Goal: Task Accomplishment & Management: Complete application form

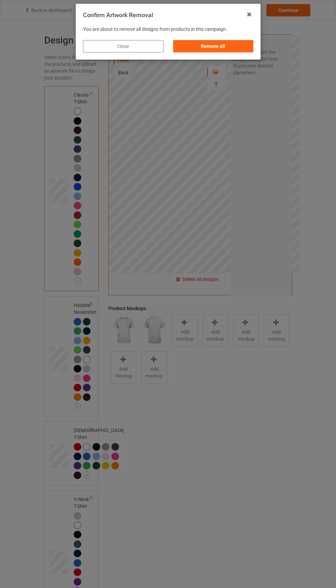
click at [228, 44] on div "Remove all" at bounding box center [213, 46] width 81 height 12
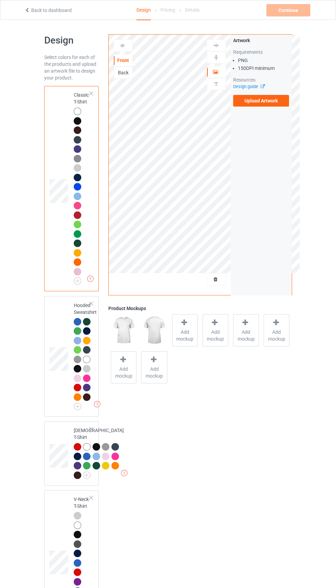
click at [275, 98] on label "Upload Artwork" at bounding box center [261, 101] width 56 height 12
click at [0, 0] on input "Upload Artwork" at bounding box center [0, 0] width 0 height 0
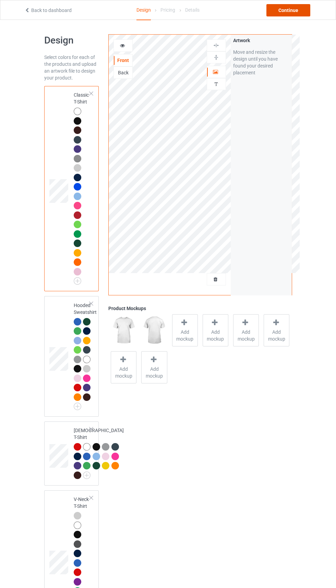
click at [286, 13] on div "Continue" at bounding box center [288, 10] width 44 height 12
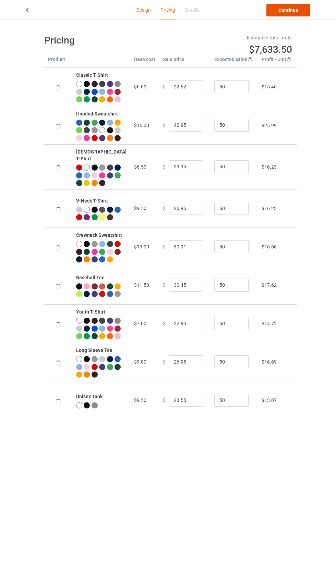
click at [298, 7] on link "Continue" at bounding box center [288, 10] width 44 height 12
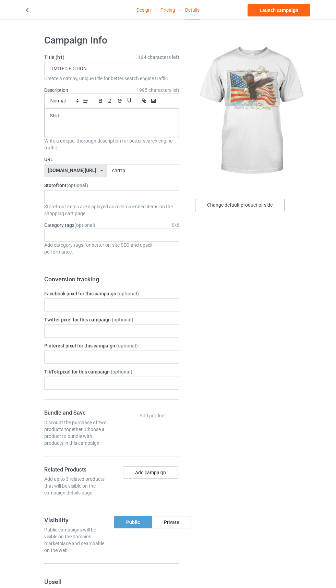
click at [261, 206] on div "Change default product or side" at bounding box center [239, 205] width 89 height 12
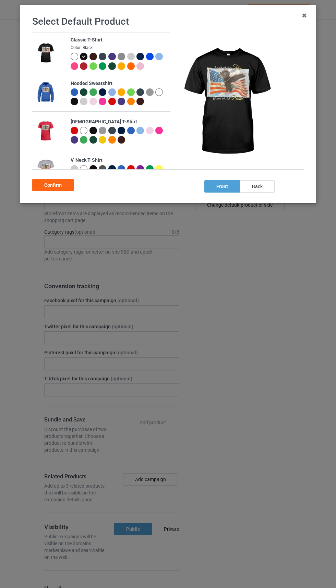
click at [57, 188] on div "Confirm" at bounding box center [52, 185] width 41 height 12
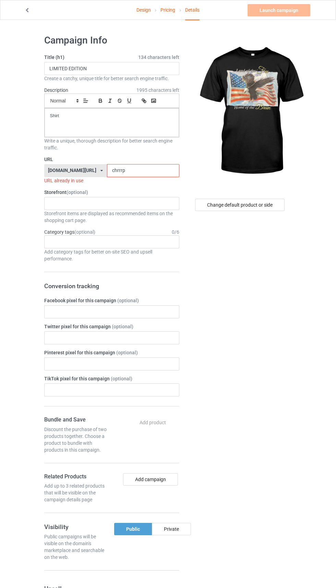
click at [148, 168] on input "chrrrp" at bounding box center [143, 170] width 72 height 13
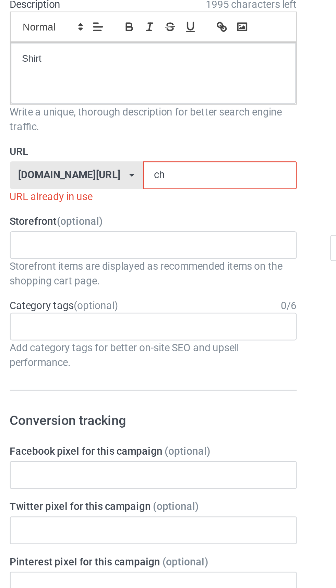
type input "c"
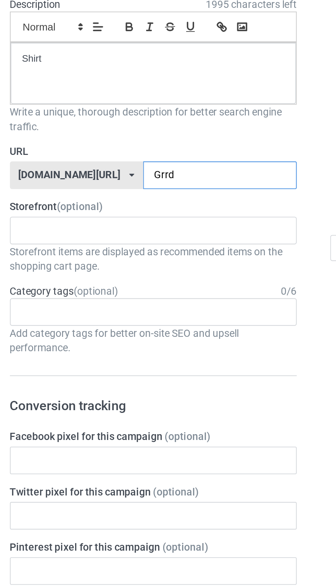
type input "Grrdq"
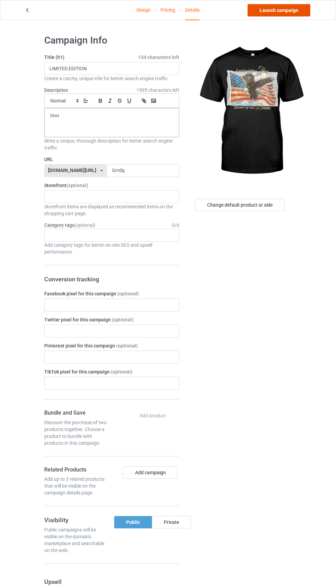
click at [286, 13] on link "Launch campaign" at bounding box center [278, 10] width 63 height 12
